Goal: Navigation & Orientation: Find specific page/section

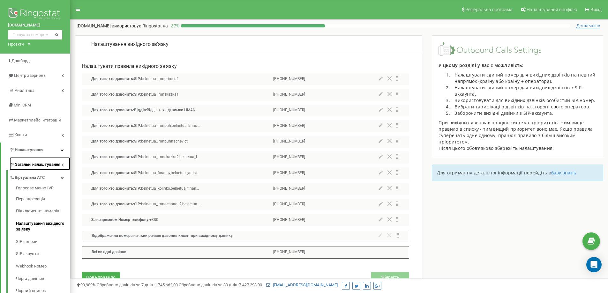
click at [56, 165] on span "Загальні налаштування" at bounding box center [37, 165] width 45 height 6
click at [62, 167] on icon at bounding box center [62, 164] width 3 height 3
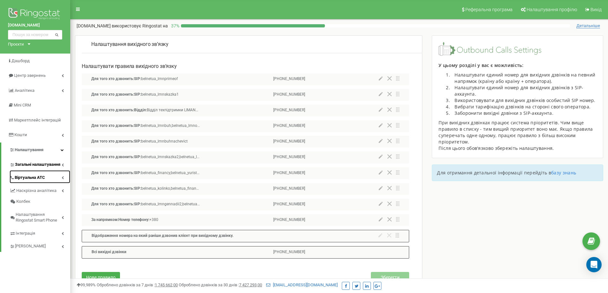
click at [60, 180] on link "Віртуальна АТС" at bounding box center [40, 176] width 61 height 13
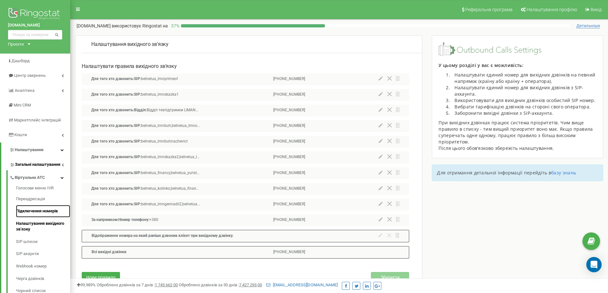
click at [32, 212] on link "Підключення номерів" at bounding box center [43, 211] width 54 height 12
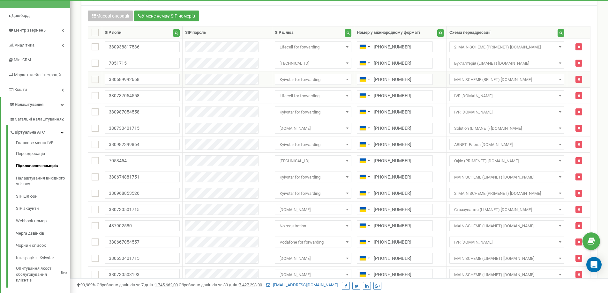
scroll to position [10, 0]
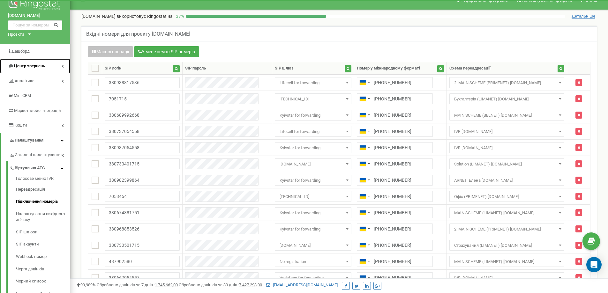
click at [31, 63] on link "Центр звернень" at bounding box center [35, 66] width 70 height 15
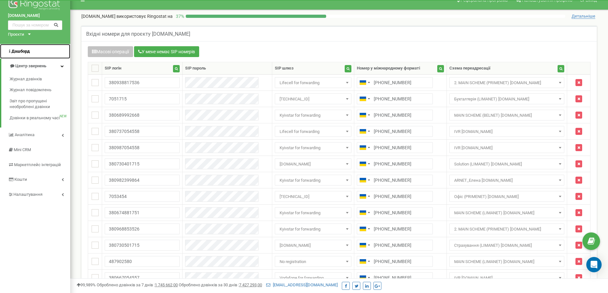
click at [30, 56] on link "Дашборд" at bounding box center [35, 51] width 70 height 15
